Goal: Transaction & Acquisition: Download file/media

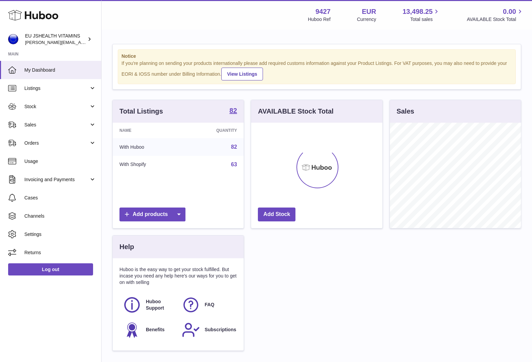
scroll to position [106, 131]
click at [38, 104] on span "Stock" at bounding box center [56, 107] width 65 height 6
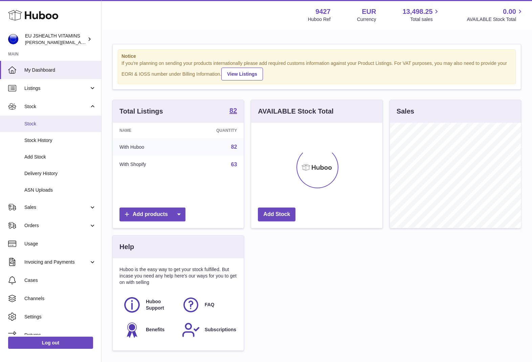
click at [41, 128] on link "Stock" at bounding box center [50, 124] width 101 height 17
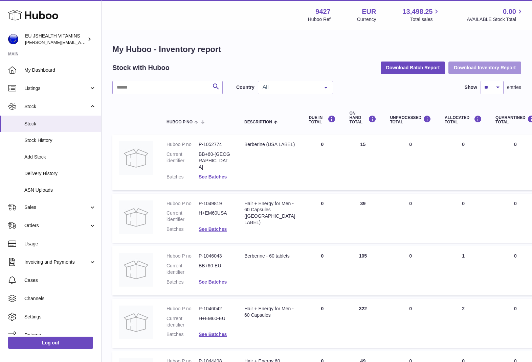
click at [477, 68] on button "Download Inventory Report" at bounding box center [484, 68] width 73 height 12
click at [67, 344] on link "Log out" at bounding box center [50, 343] width 85 height 12
